Goal: Find specific page/section: Find specific page/section

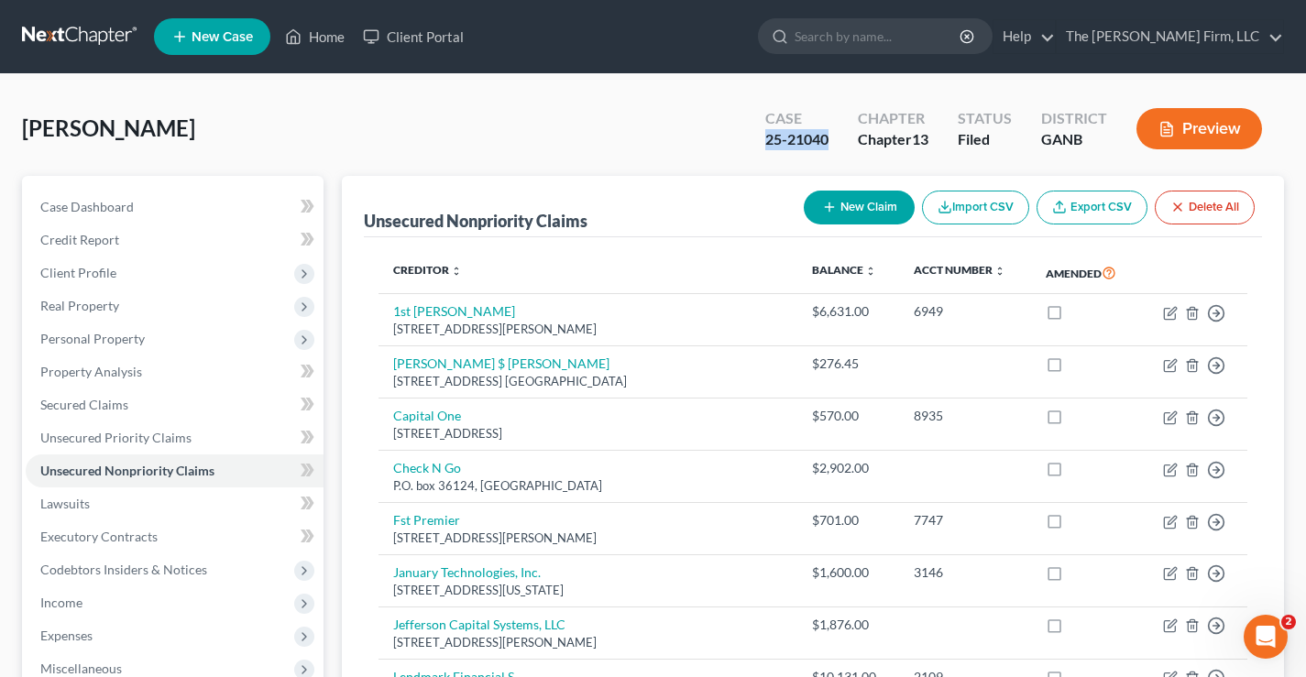
click at [86, 39] on link at bounding box center [80, 36] width 117 height 33
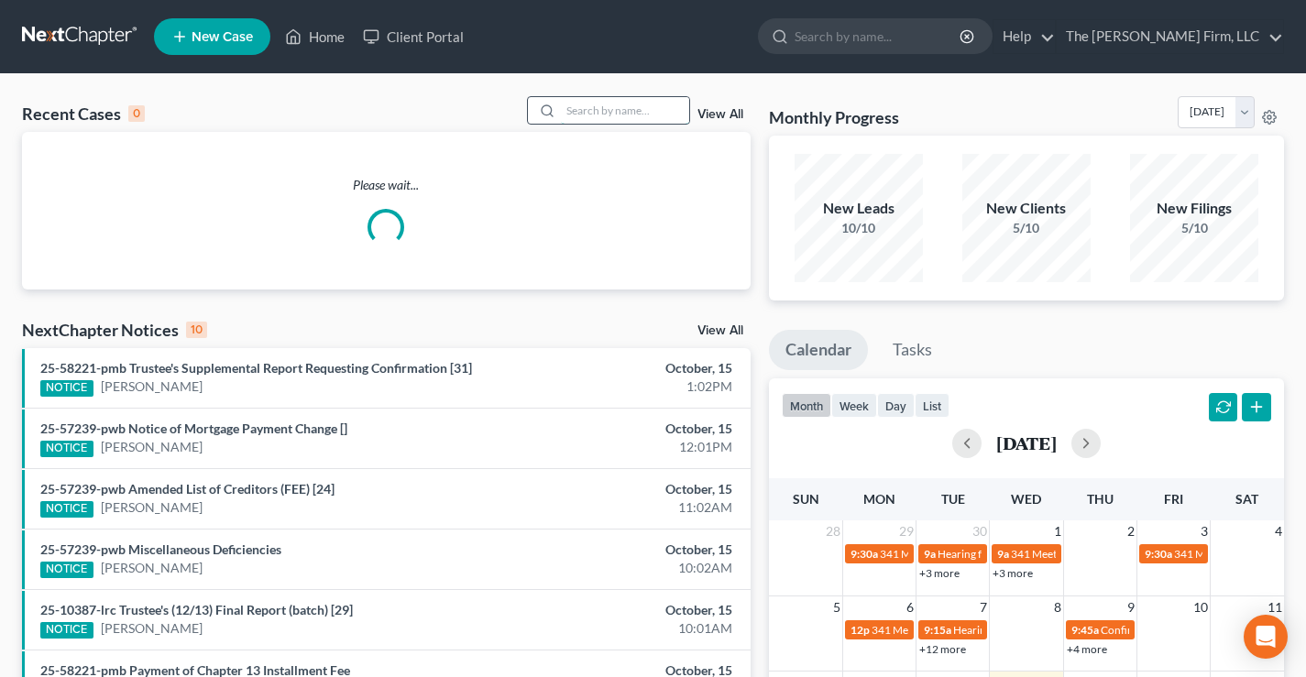
click at [577, 99] on input "search" at bounding box center [625, 110] width 128 height 27
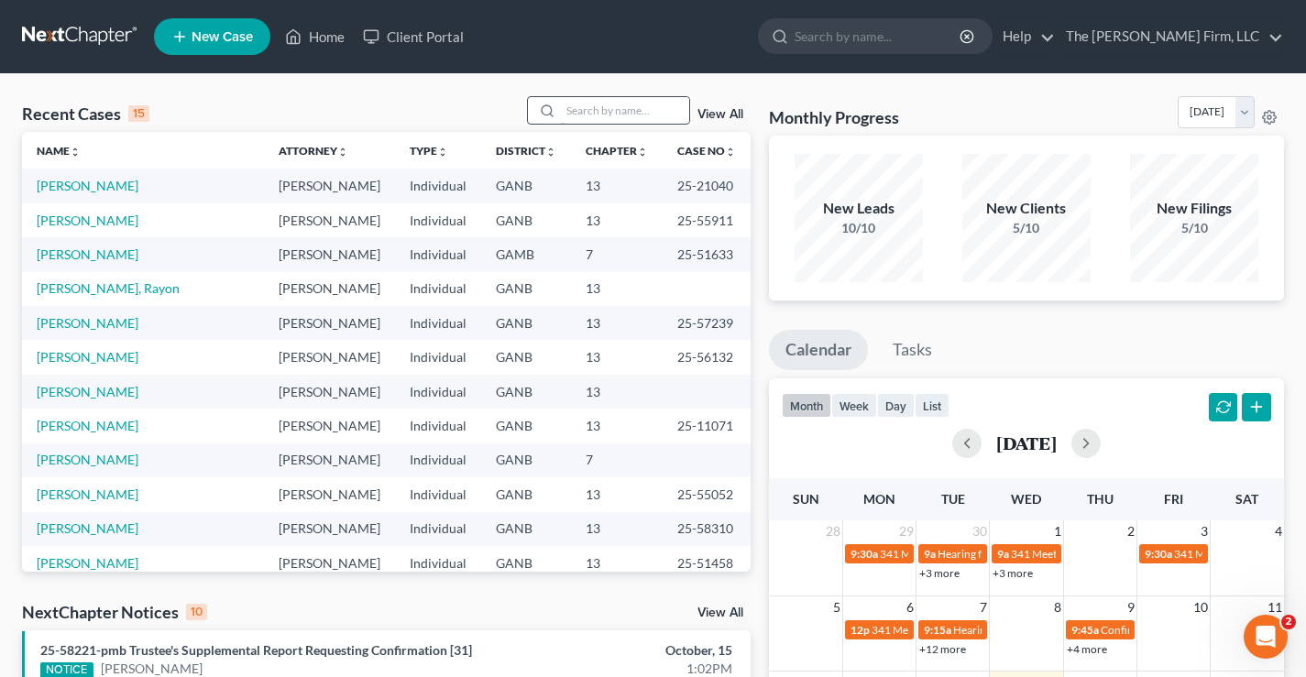
paste input "Hardman"
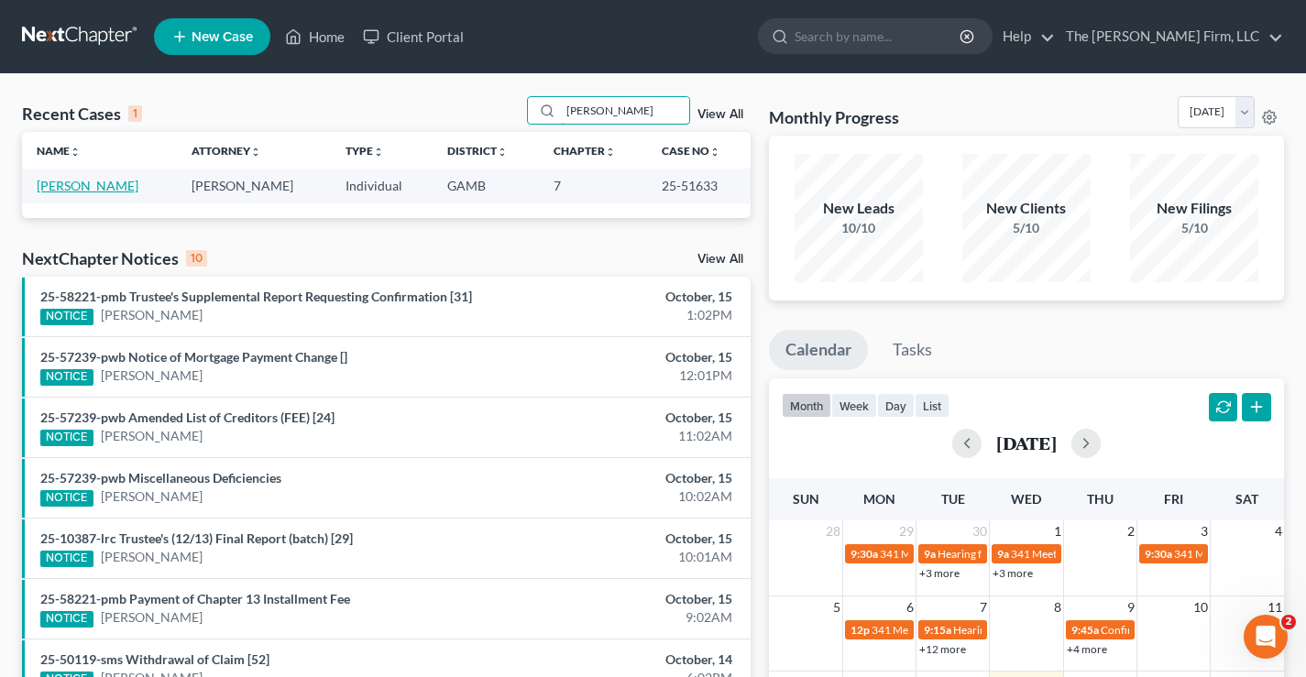
type input "Hardman"
click at [126, 189] on link "Hardman, William" at bounding box center [88, 186] width 102 height 16
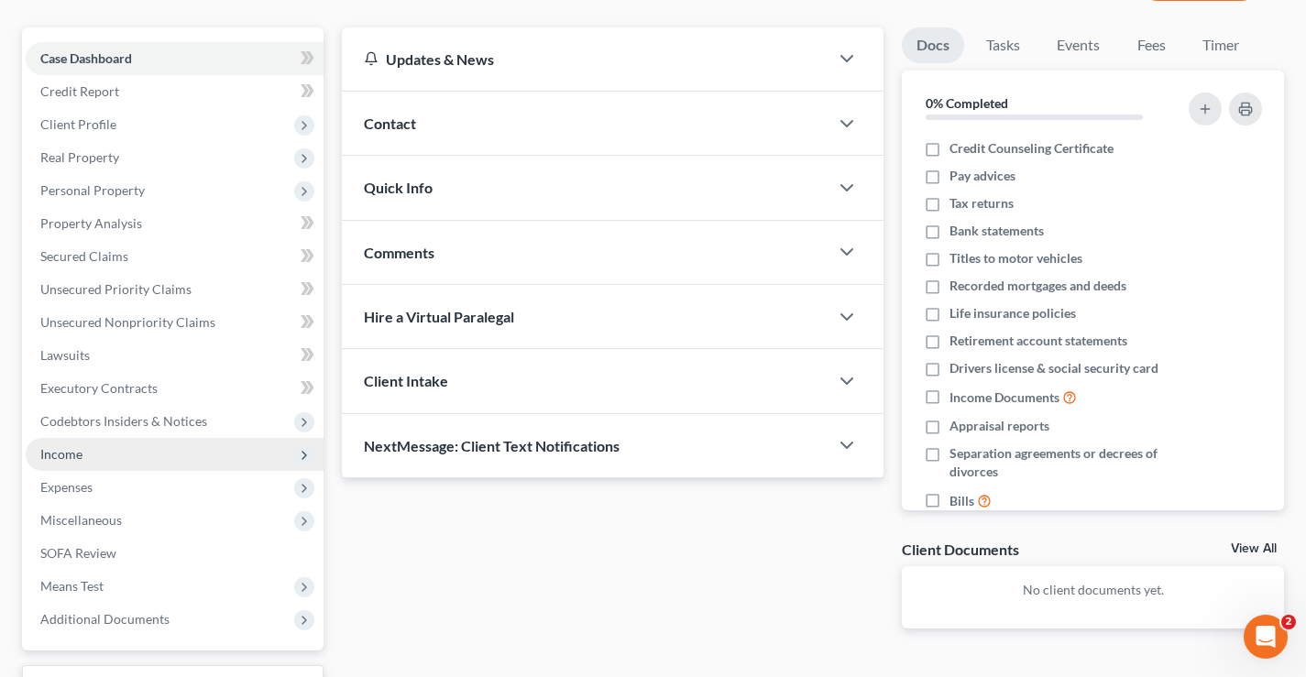
scroll to position [297, 0]
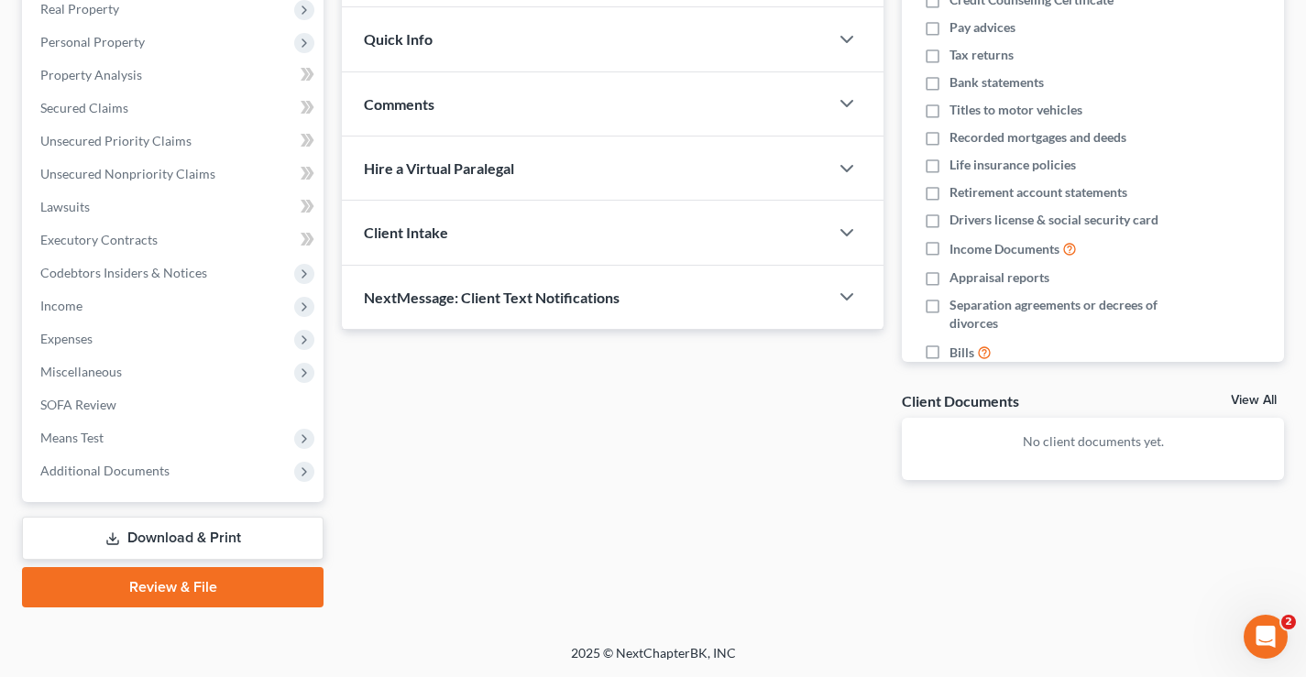
click at [466, 461] on div "Updates & News × Georgia Middle District Notes: Take a look at NextChapter's Di…" at bounding box center [613, 194] width 560 height 631
click at [139, 469] on span "Additional Documents" at bounding box center [104, 471] width 129 height 16
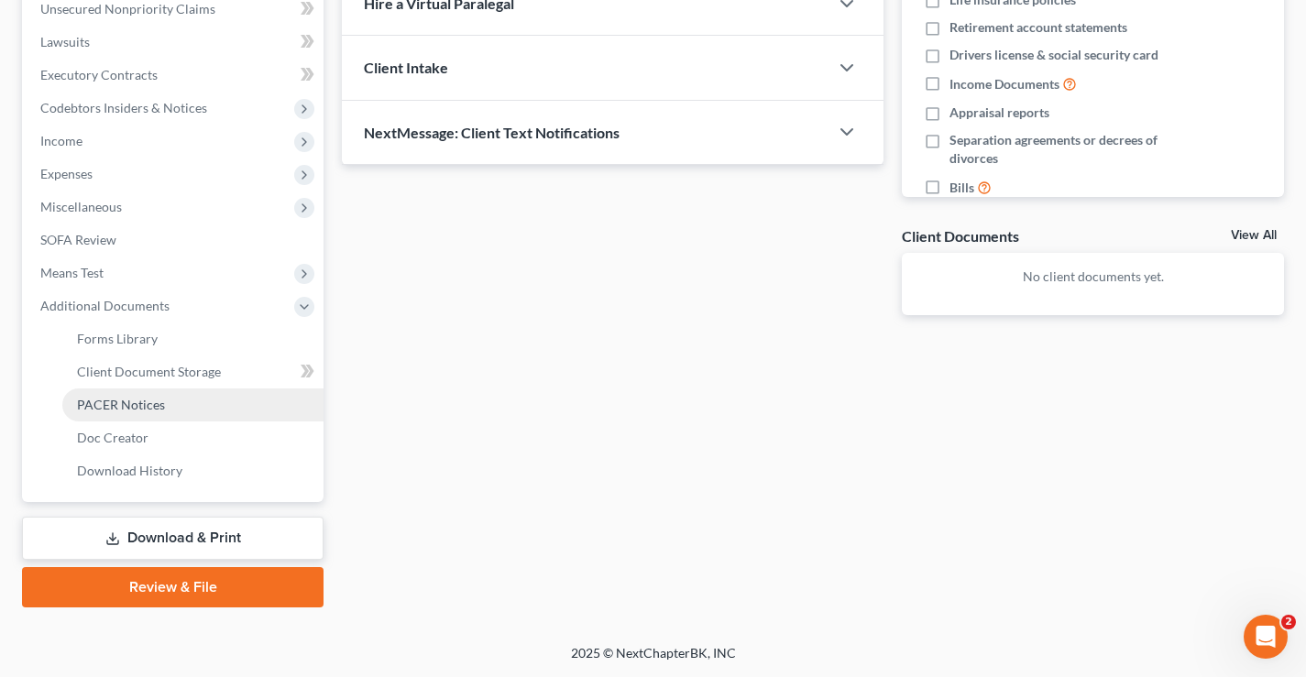
click at [90, 400] on span "PACER Notices" at bounding box center [121, 405] width 88 height 16
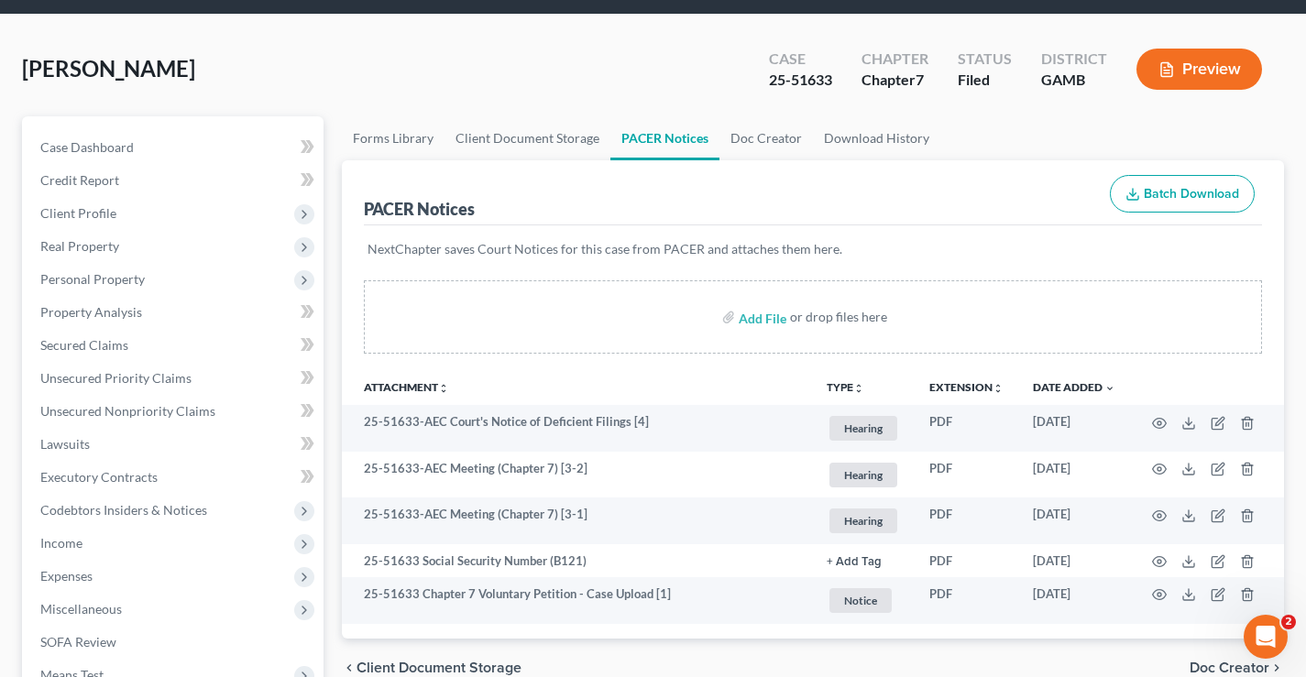
scroll to position [92, 0]
